Goal: Task Accomplishment & Management: Complete application form

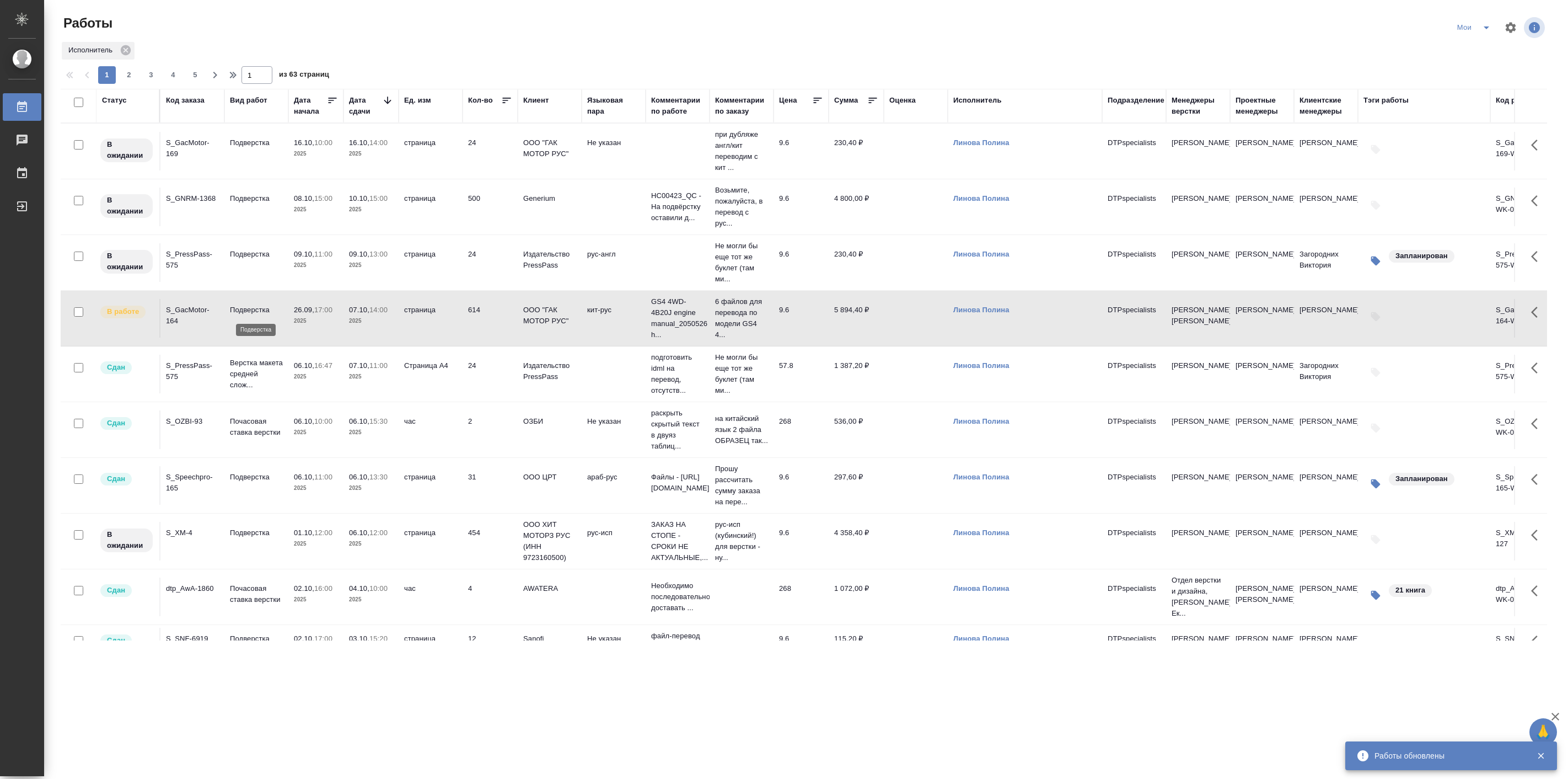
click at [265, 315] on p "Подверстка" at bounding box center [256, 309] width 53 height 11
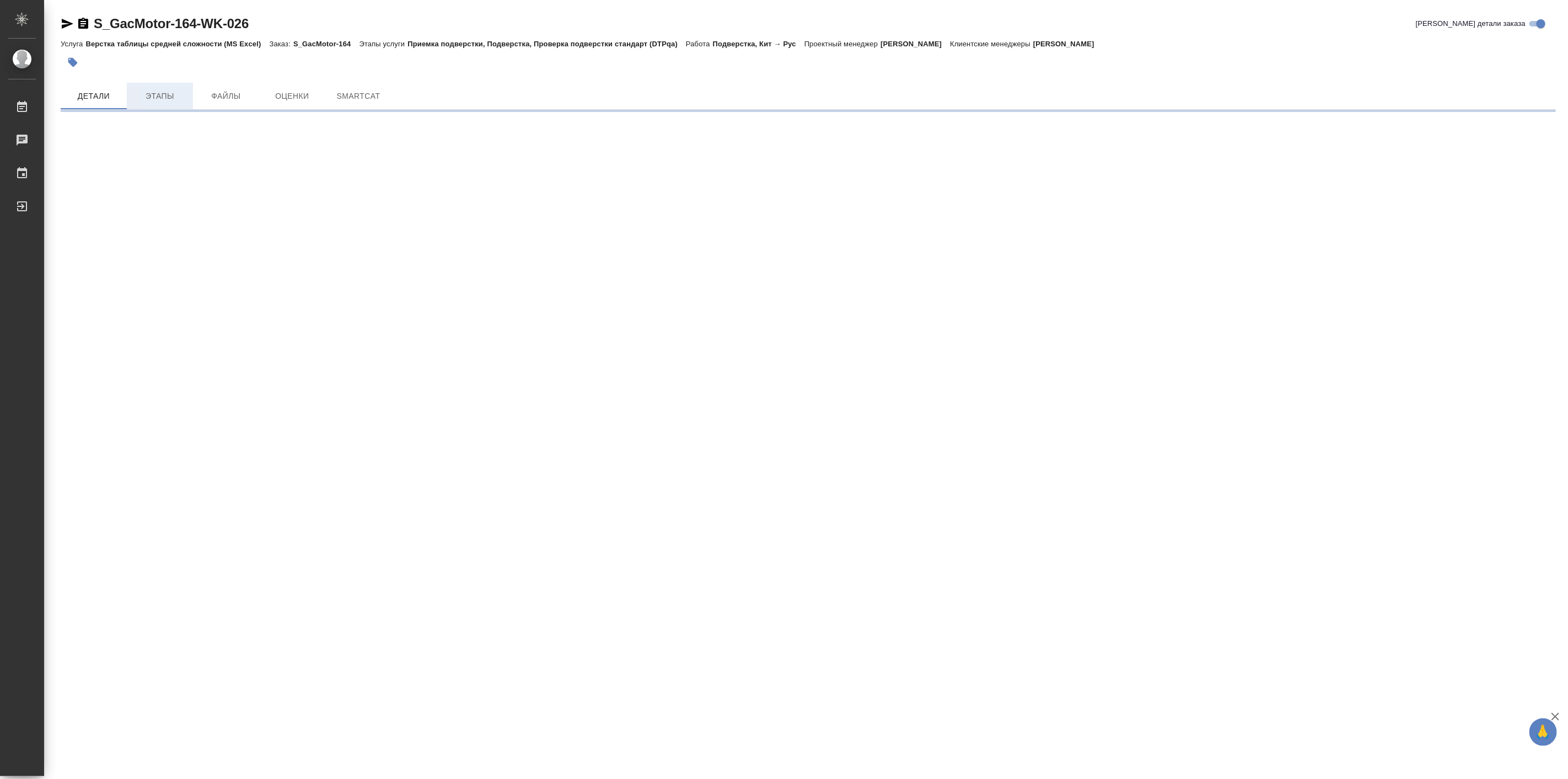
click at [172, 92] on span "Этапы" at bounding box center [159, 96] width 53 height 14
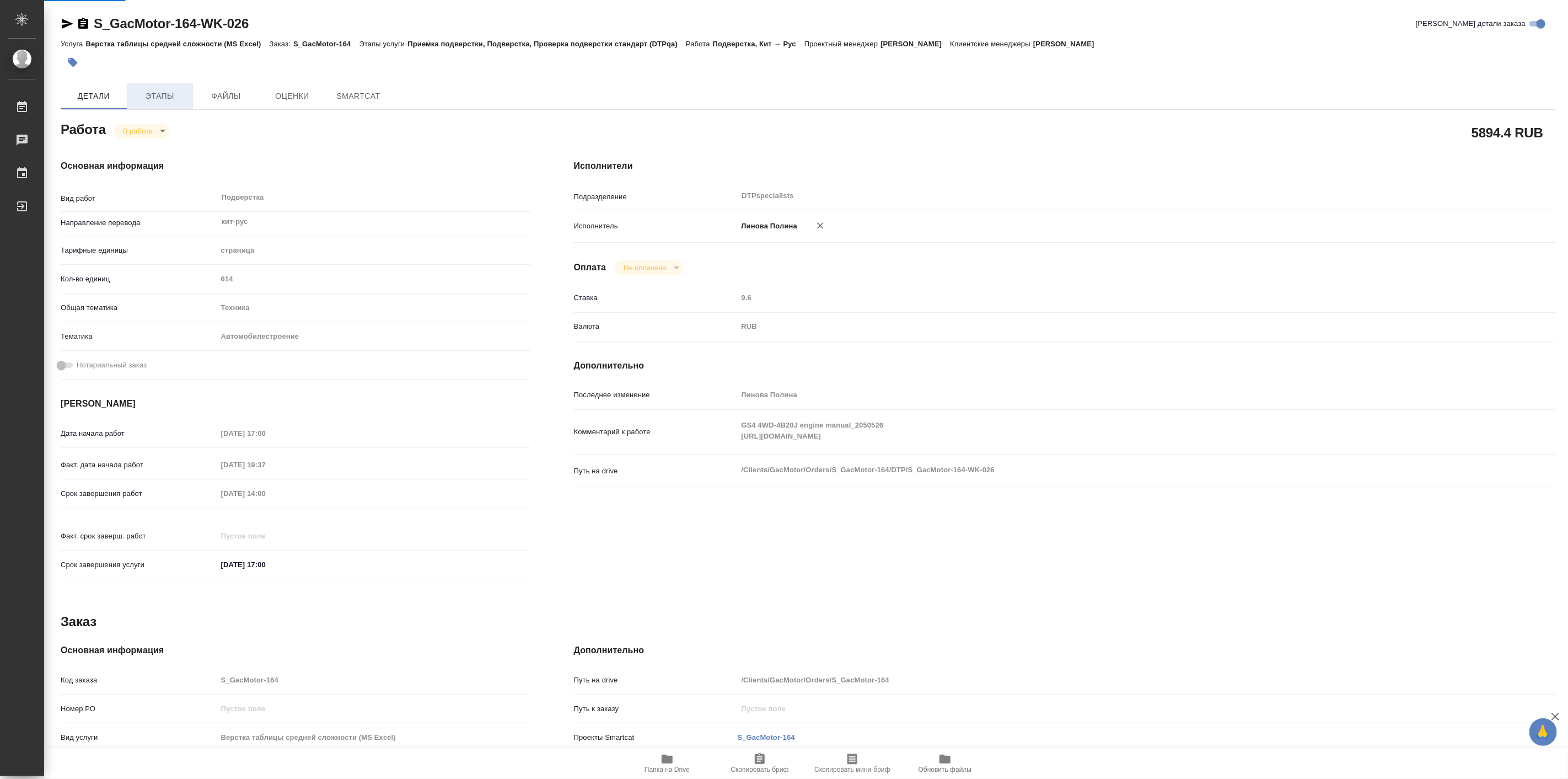
type textarea "x"
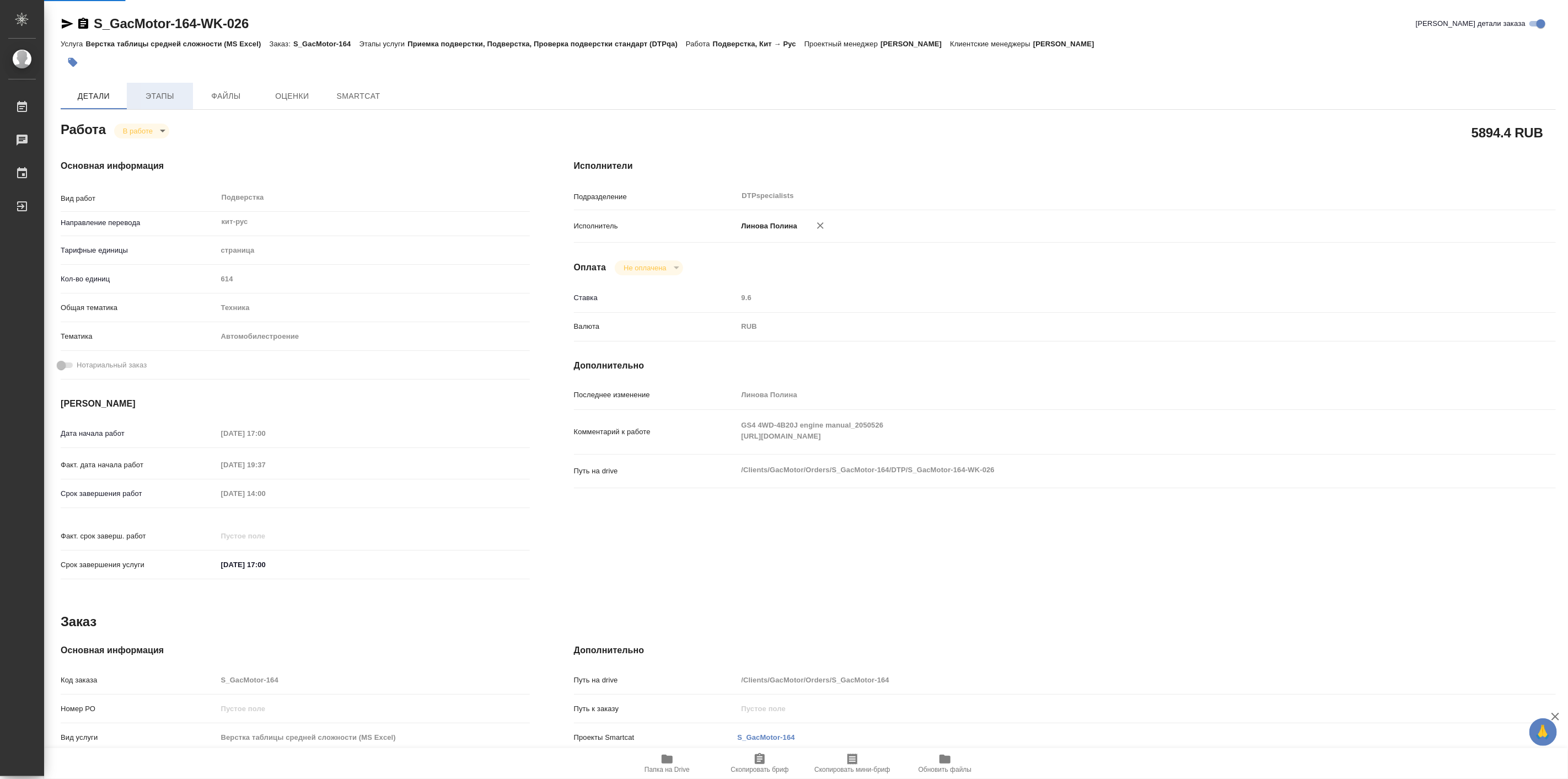
type textarea "x"
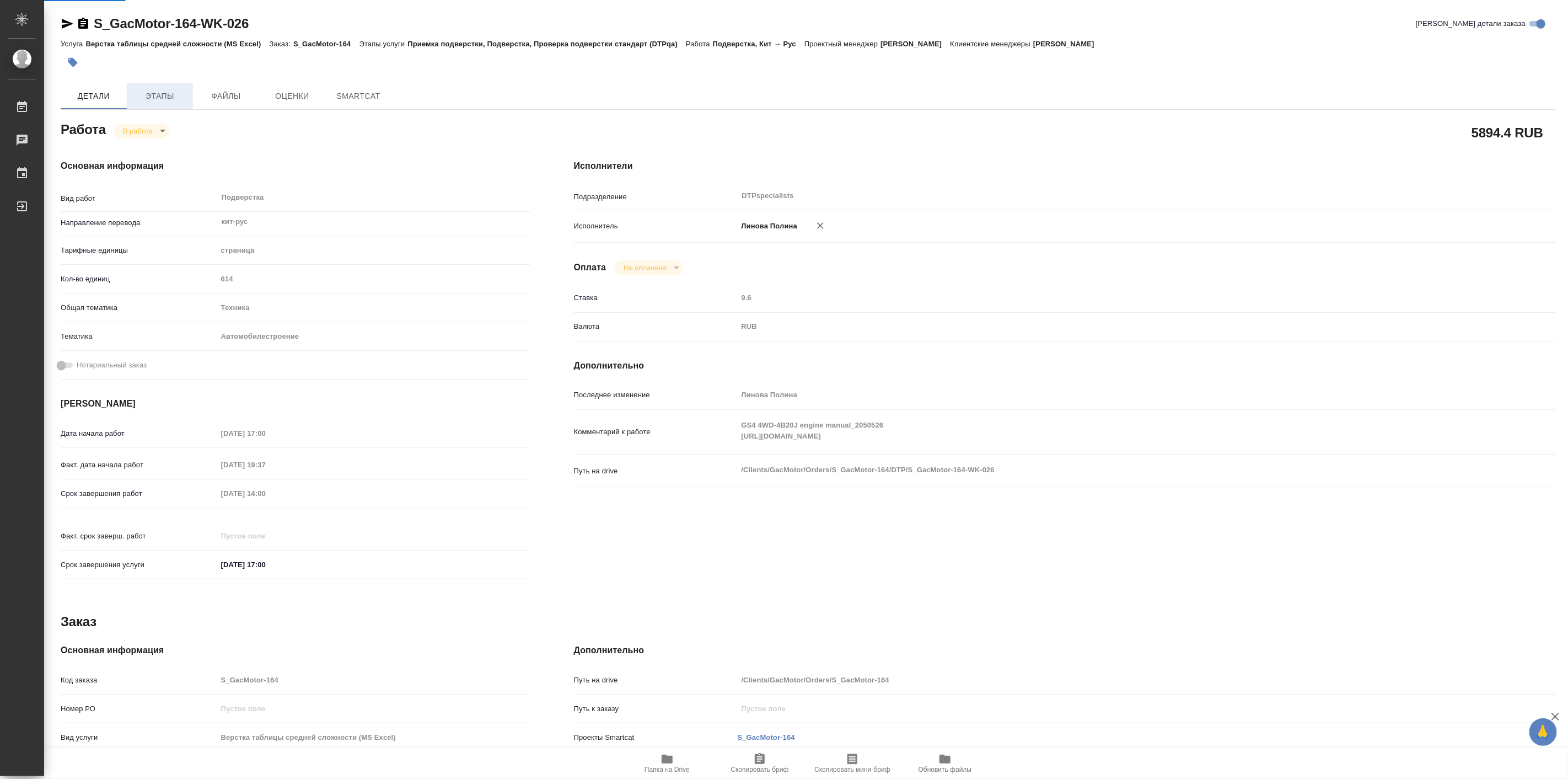
type textarea "x"
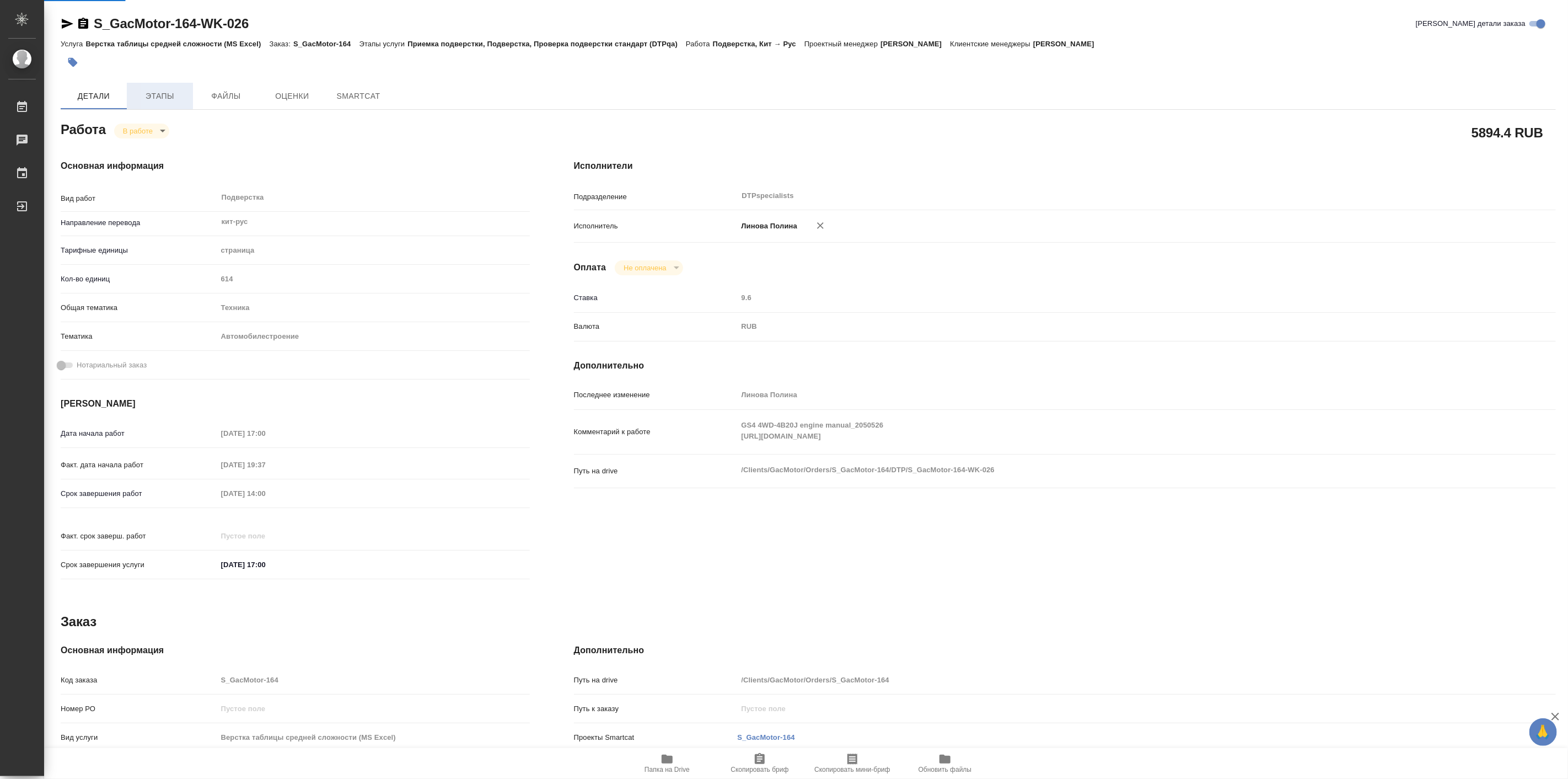
type textarea "x"
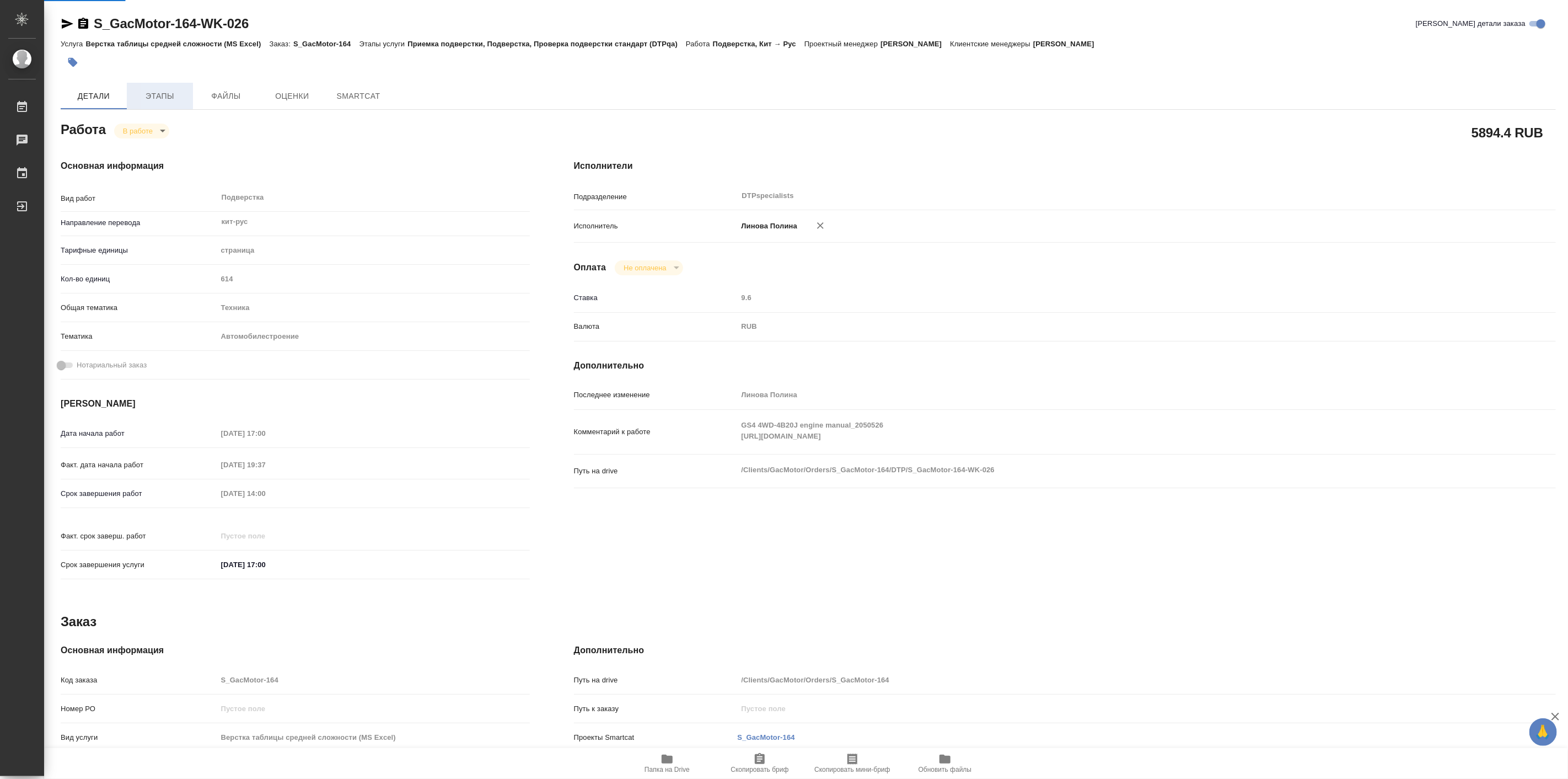
type textarea "x"
